Goal: Obtain resource: Obtain resource

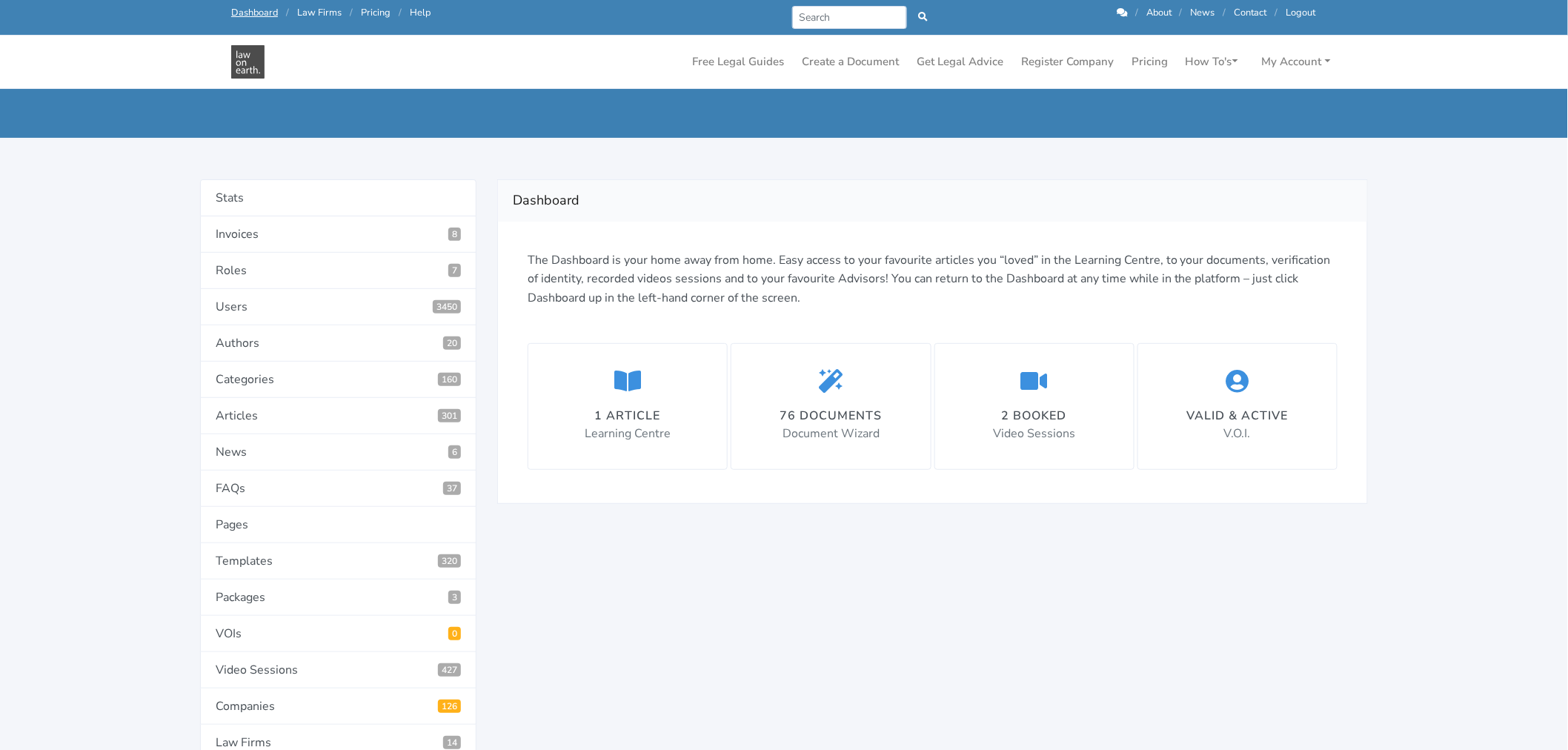
scroll to position [82, 0]
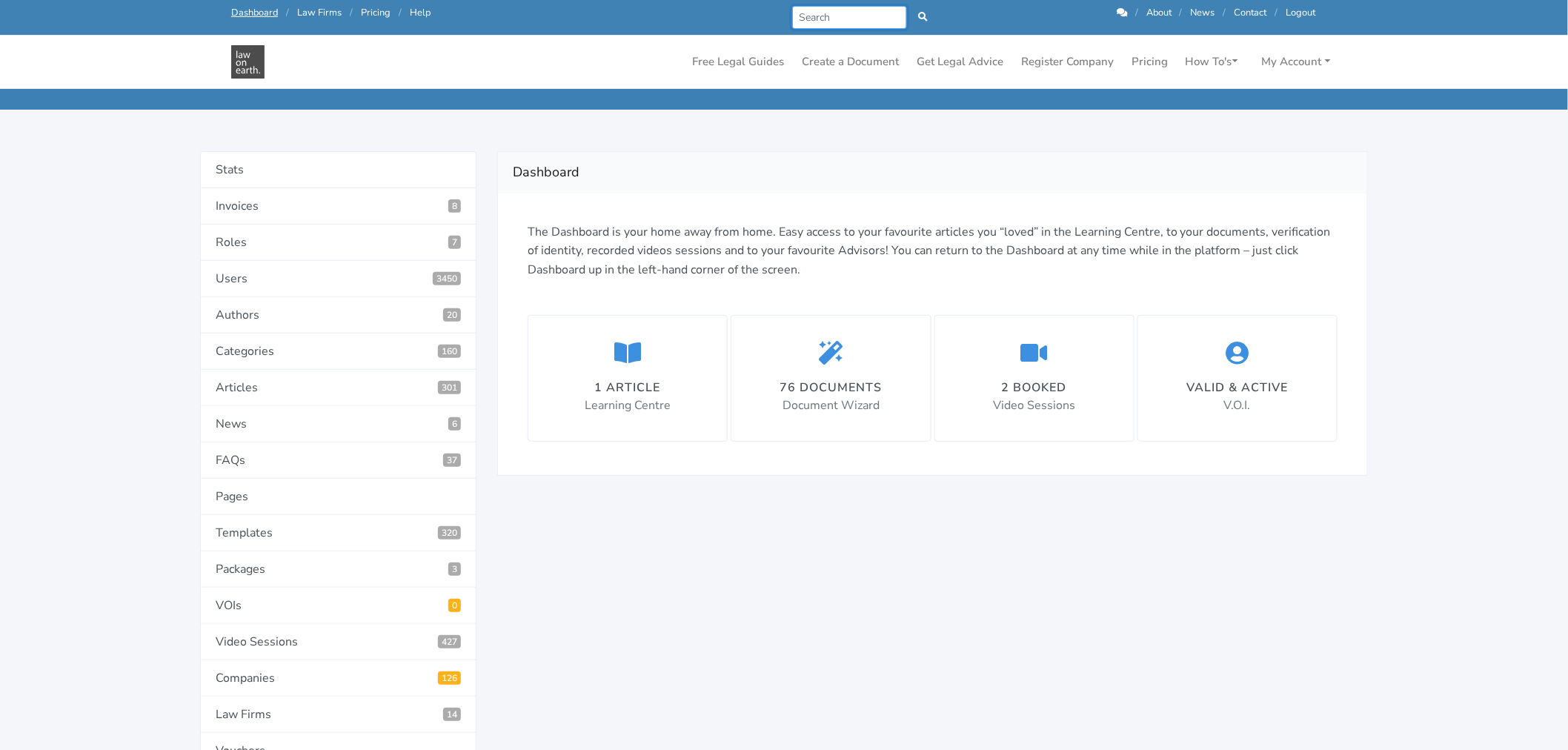
click at [877, 16] on input "Search" at bounding box center [849, 17] width 115 height 23
type input "contractor"
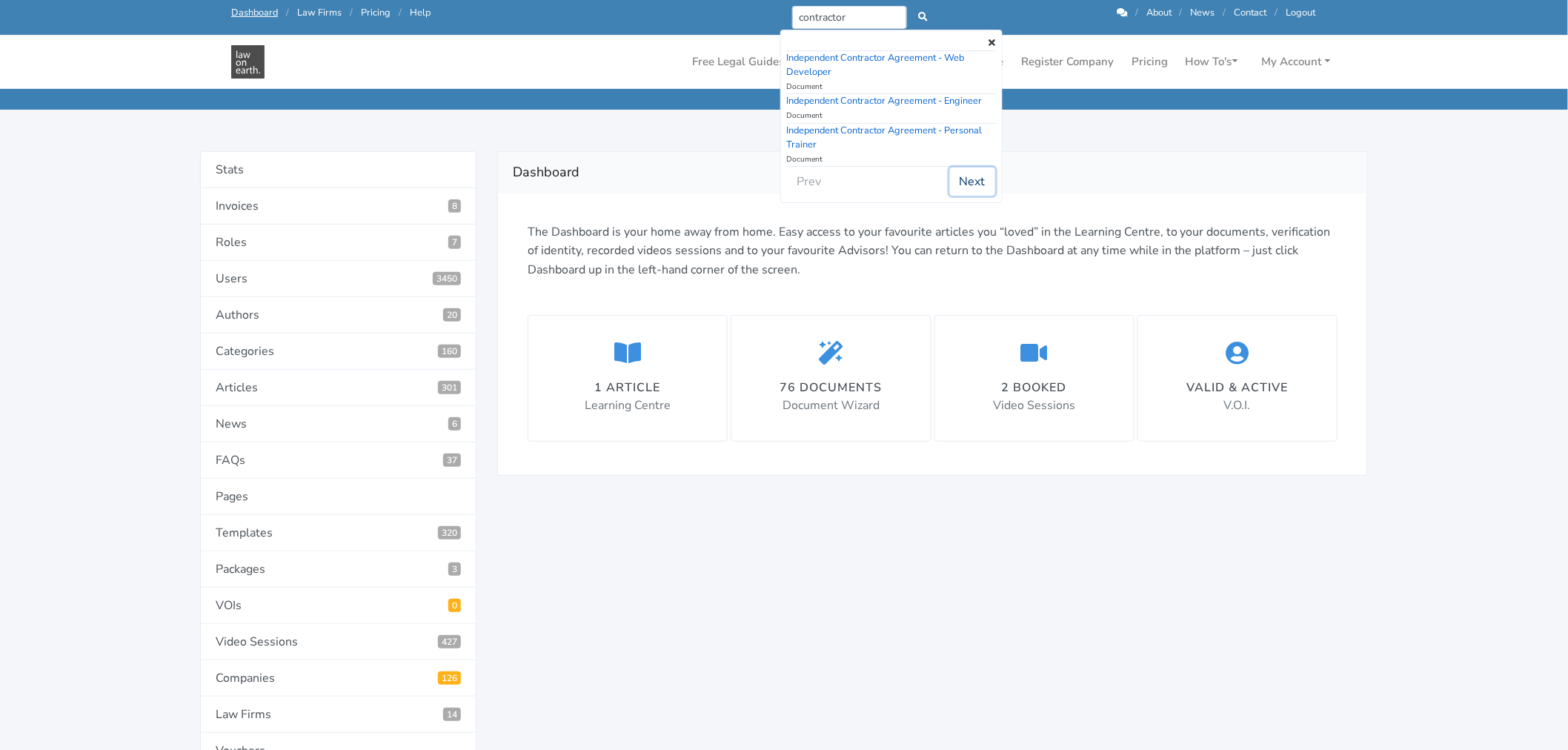
click at [966, 183] on button "Next" at bounding box center [972, 181] width 45 height 28
click at [968, 182] on button "Next" at bounding box center [972, 195] width 45 height 28
click at [973, 171] on button "Next" at bounding box center [972, 167] width 45 height 28
click at [976, 174] on button "Next" at bounding box center [972, 181] width 45 height 28
click at [852, 55] on link "Independent Contractor's Agreement" at bounding box center [866, 58] width 157 height 13
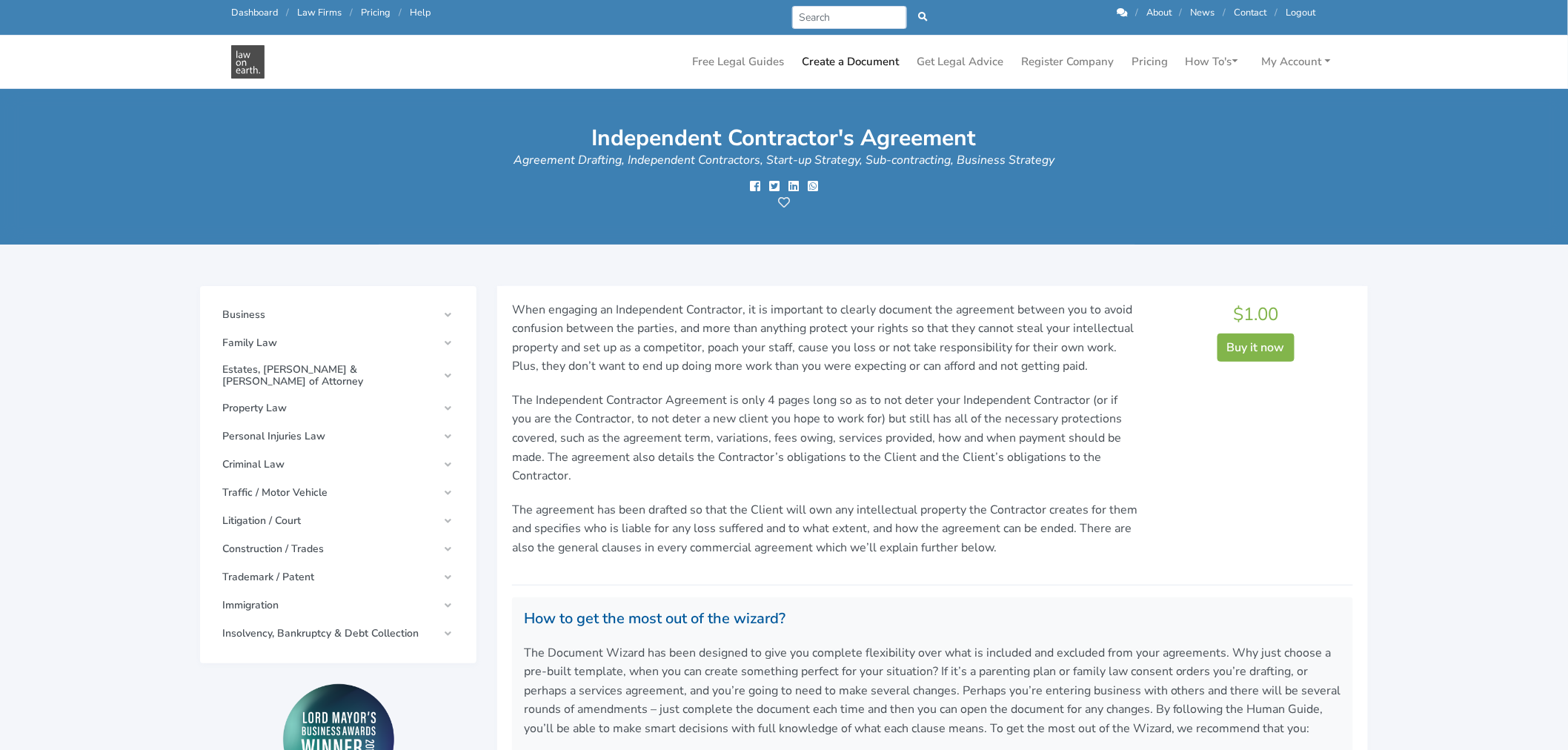
click at [1308, 12] on link "Logout" at bounding box center [1300, 12] width 30 height 13
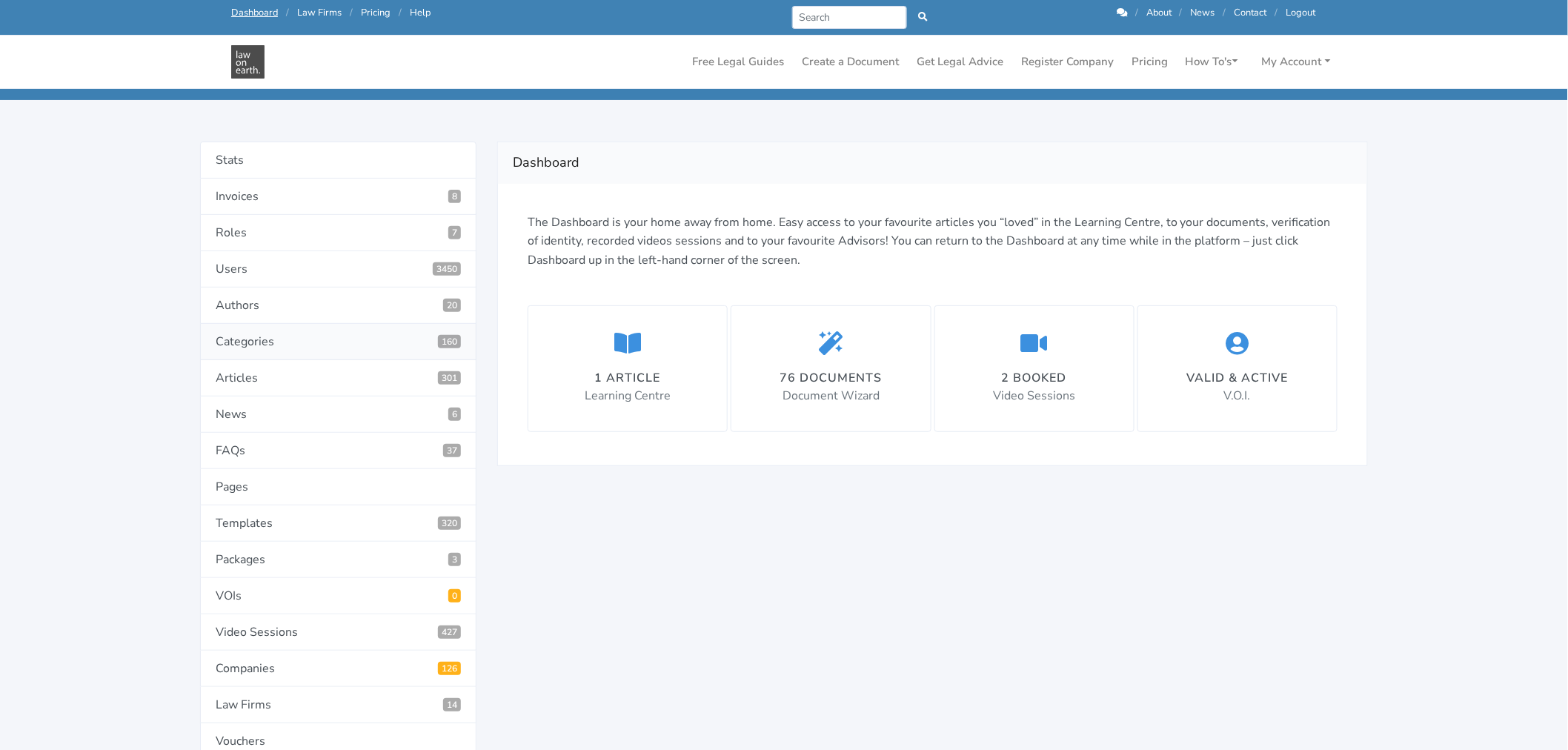
scroll to position [246, 0]
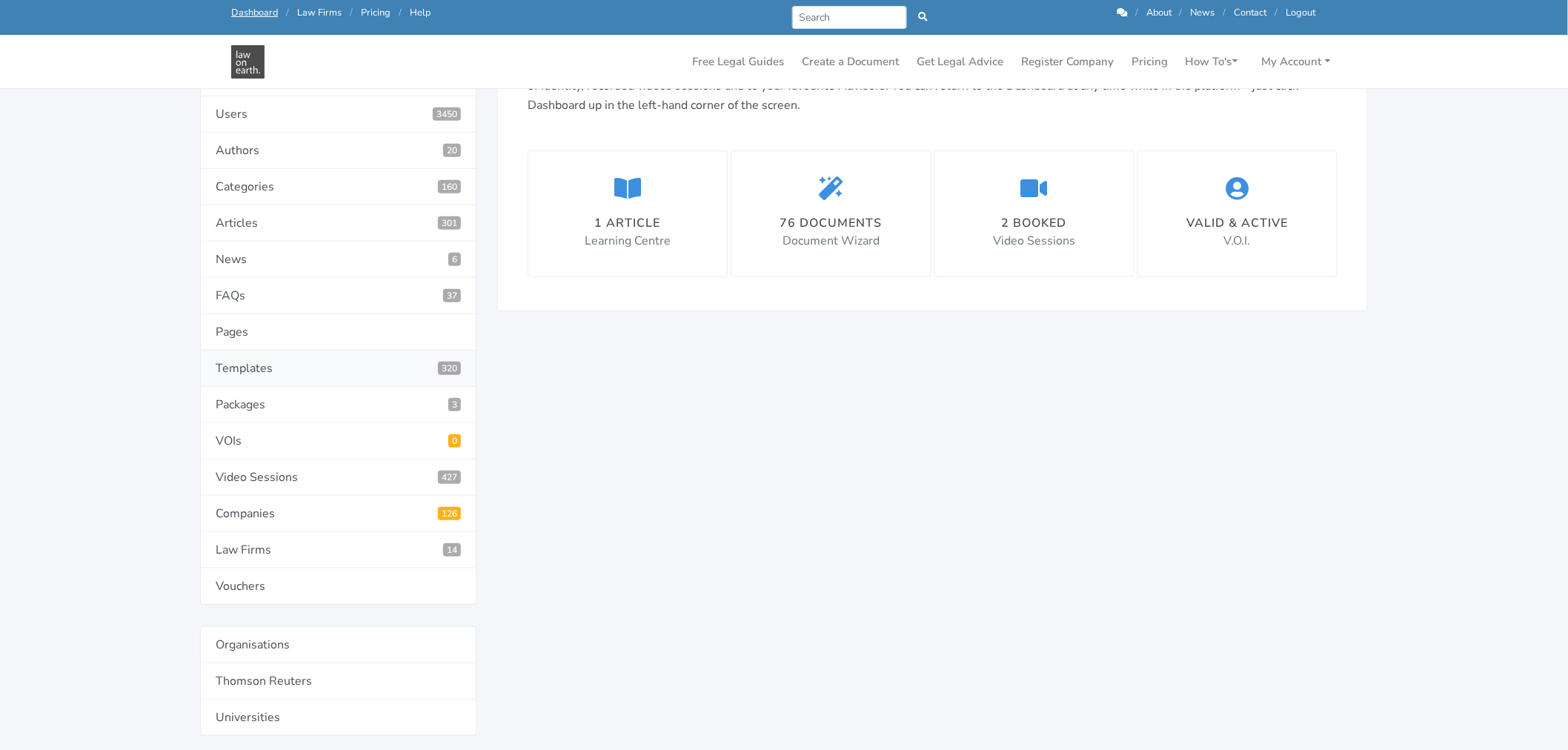
click at [233, 353] on link "Templates 320" at bounding box center [337, 369] width 276 height 36
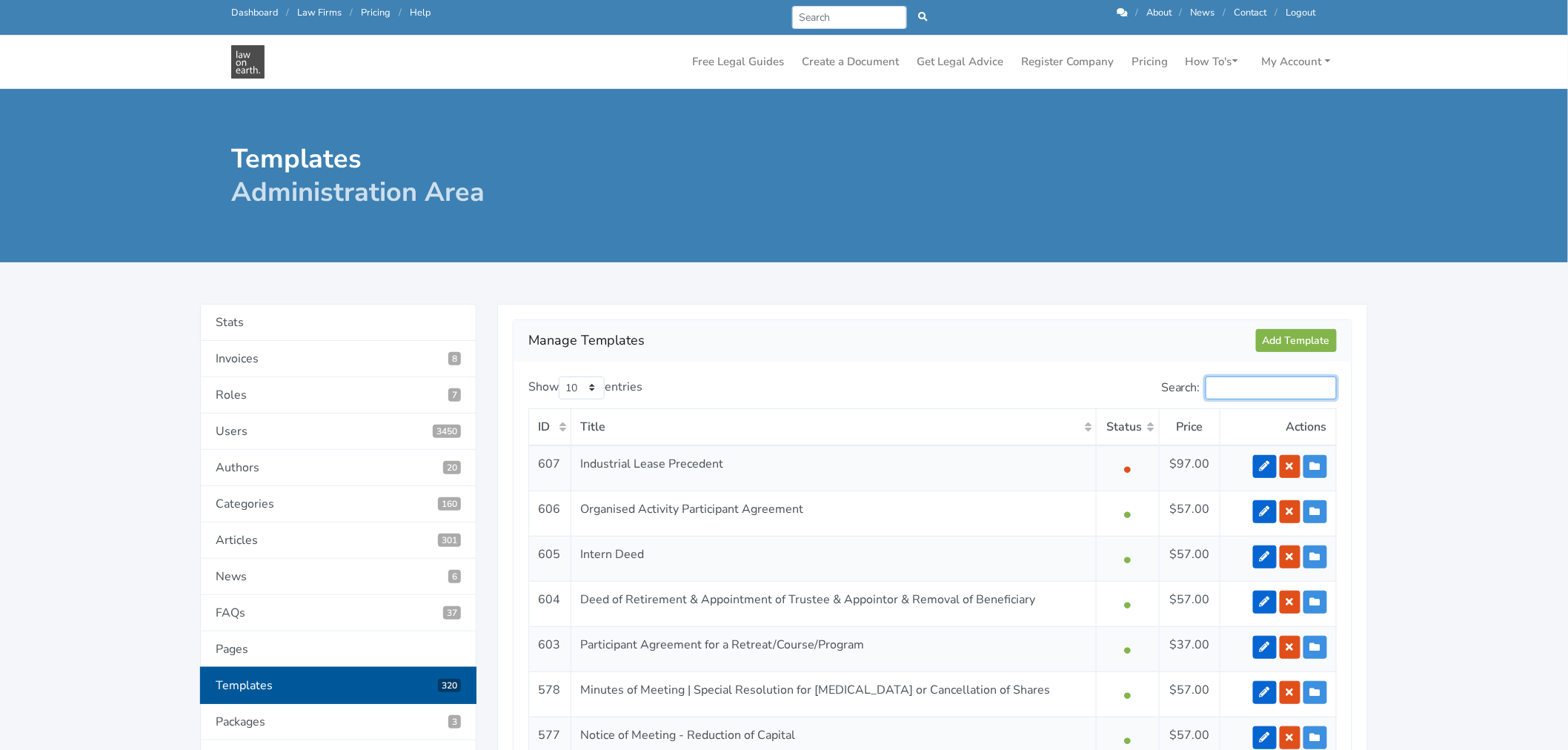
click at [1256, 389] on input "Search:" at bounding box center [1271, 388] width 131 height 23
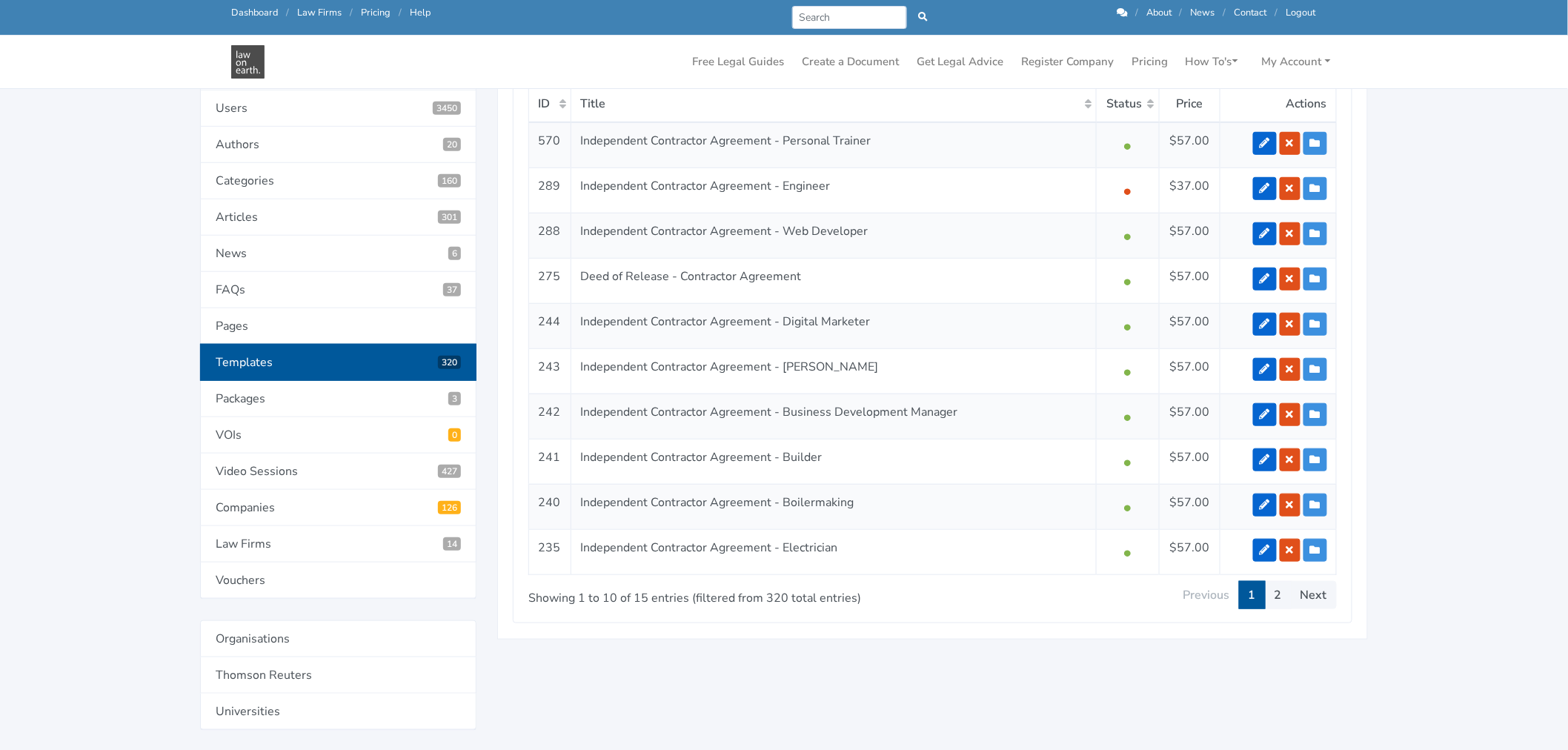
scroll to position [329, 0]
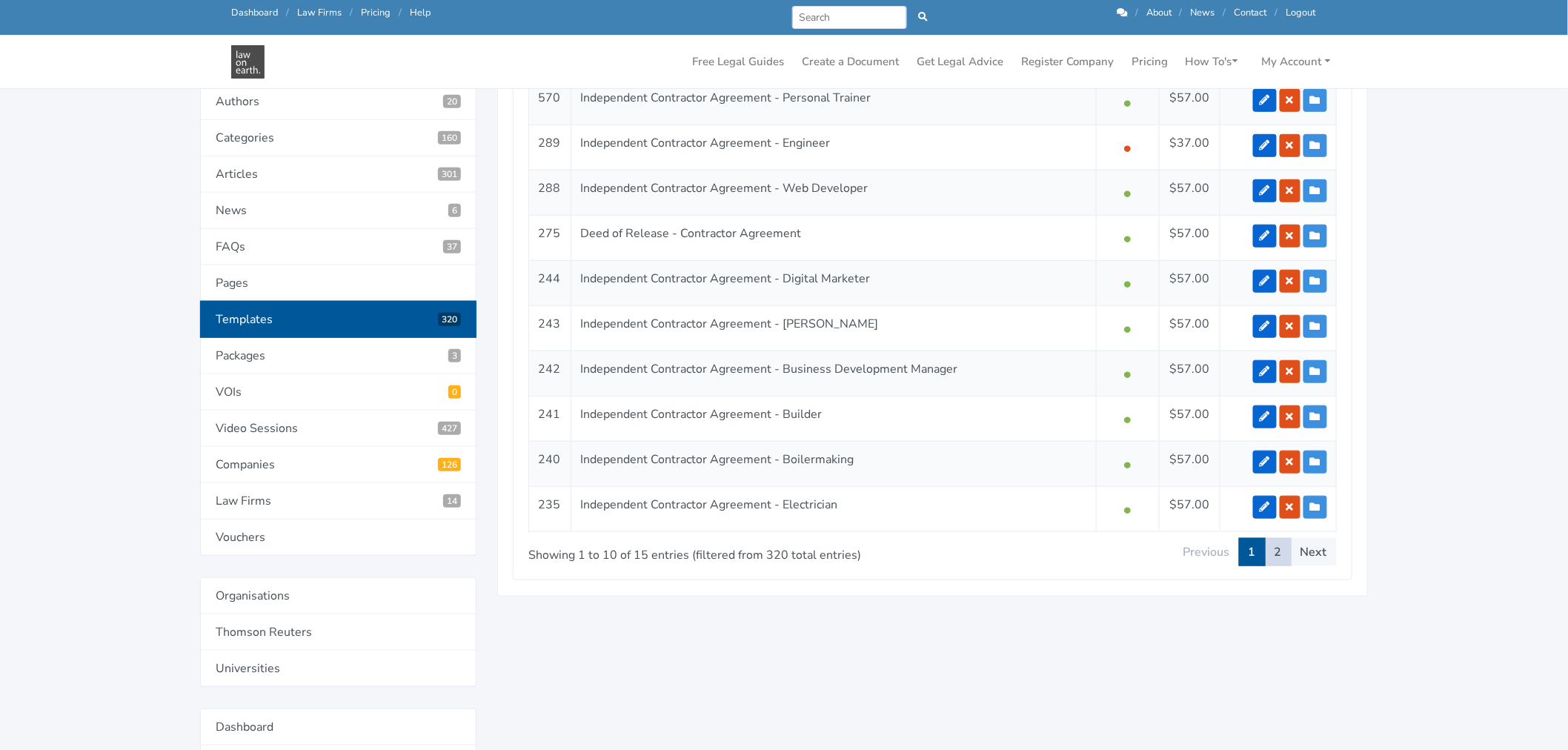
type input "contractor"
click at [1283, 556] on link "2" at bounding box center [1278, 551] width 27 height 28
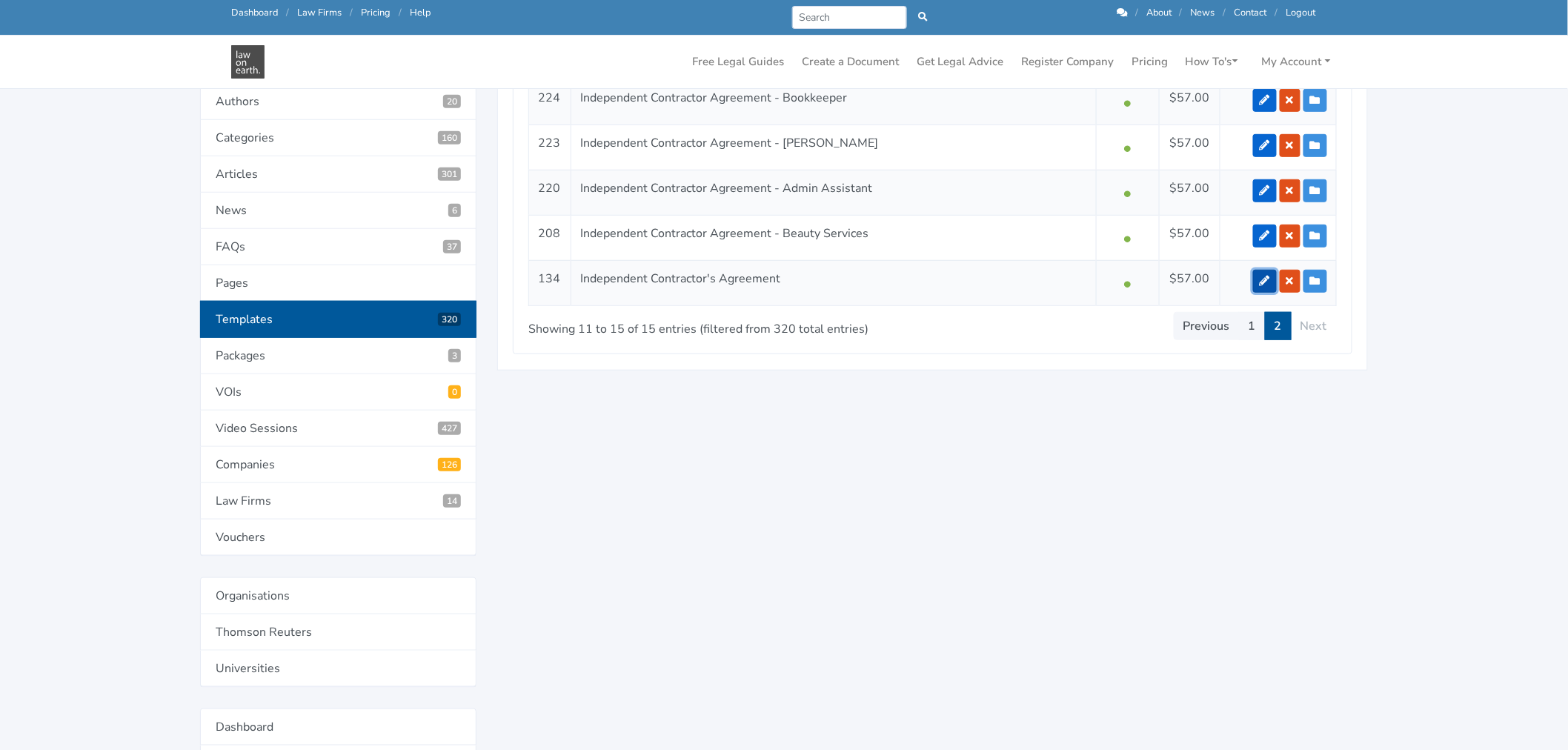
click at [1262, 280] on icon at bounding box center [1265, 281] width 11 height 11
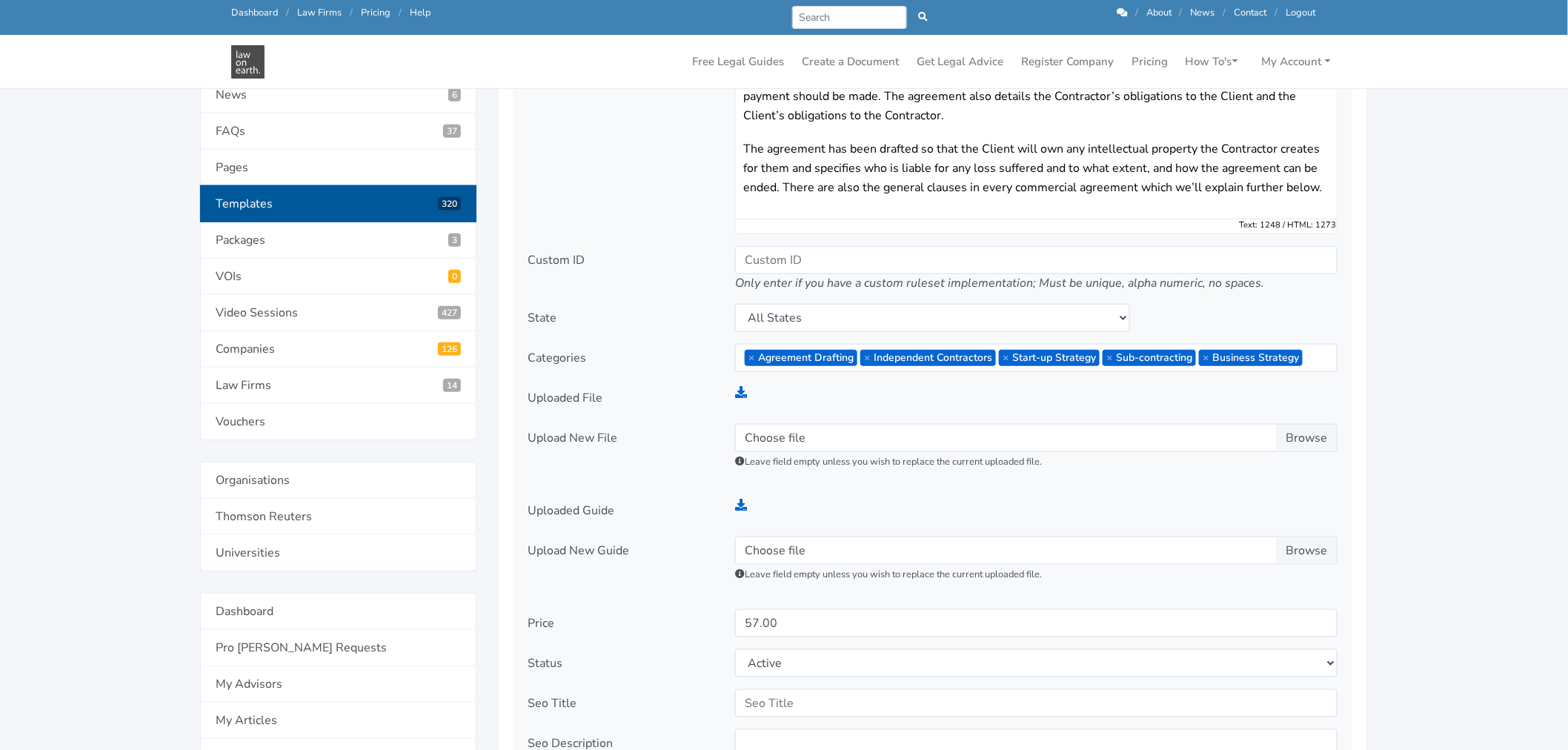
scroll to position [494, 0]
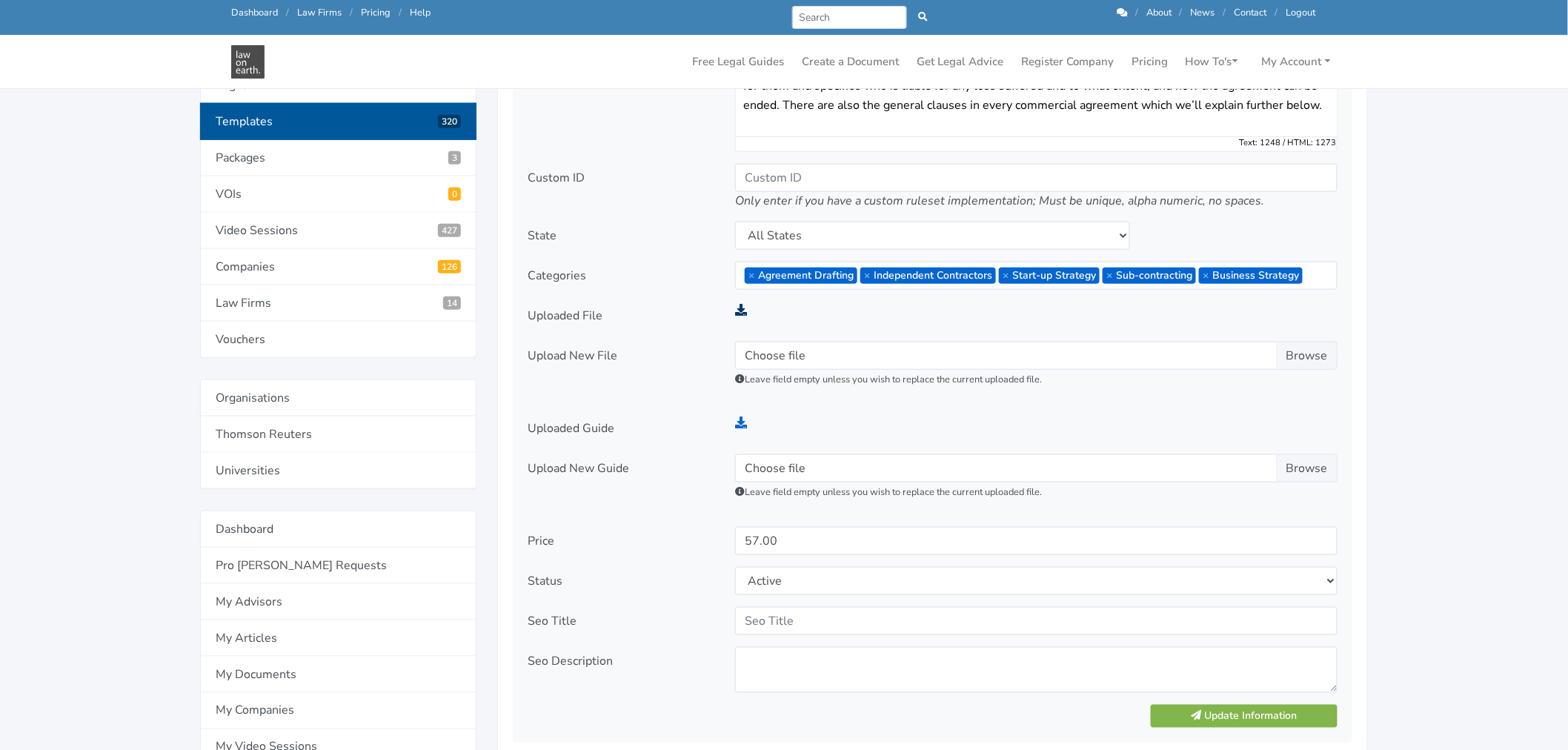
click at [741, 312] on icon at bounding box center [741, 310] width 11 height 11
click at [742, 421] on icon at bounding box center [741, 422] width 11 height 11
